Goal: Find specific page/section: Find specific page/section

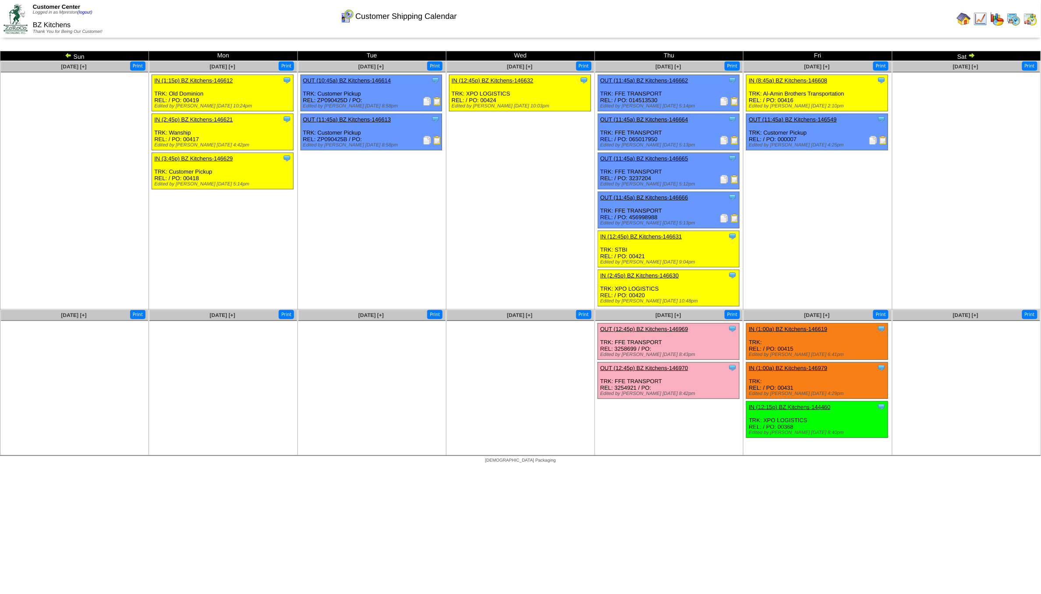
click at [67, 53] on img at bounding box center [68, 55] width 7 height 7
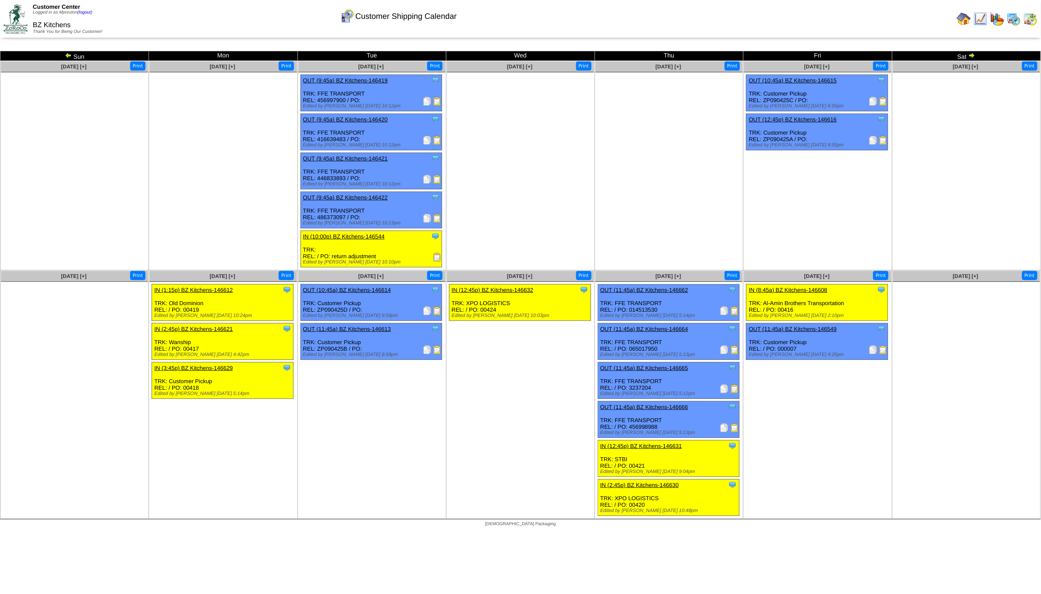
click at [67, 53] on img at bounding box center [68, 55] width 7 height 7
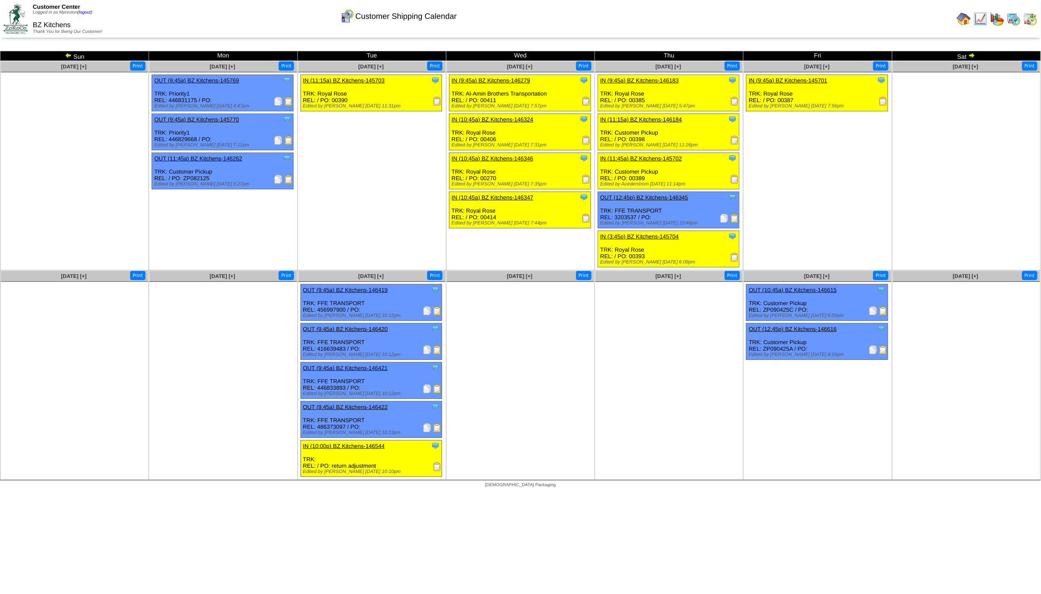
click at [1031, 16] on img at bounding box center [1031, 19] width 14 height 14
click at [1020, 19] on img at bounding box center [1014, 19] width 14 height 14
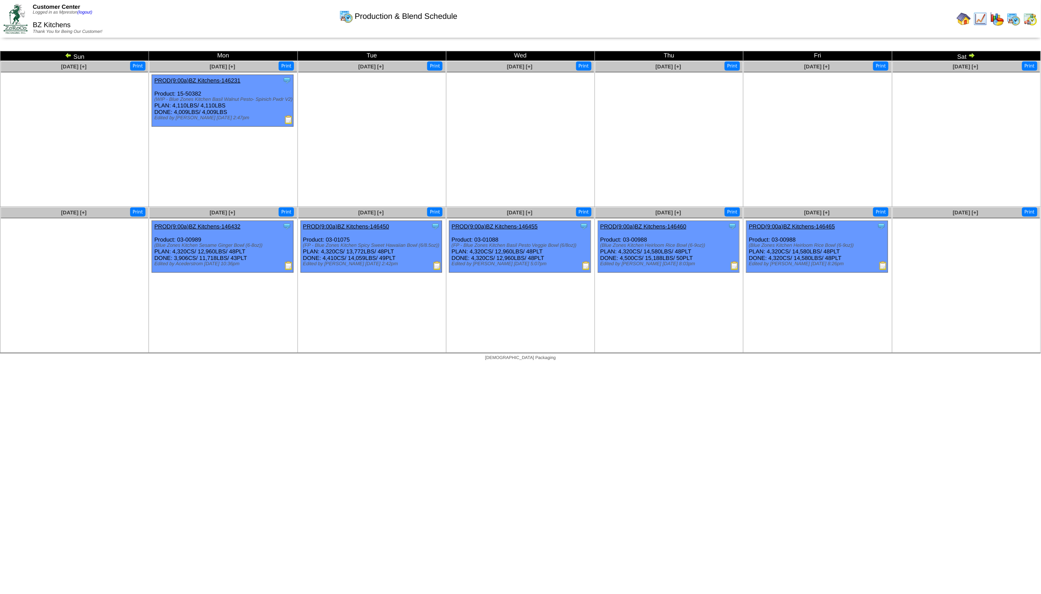
click at [68, 53] on img at bounding box center [68, 55] width 7 height 7
